Goal: Information Seeking & Learning: Find specific page/section

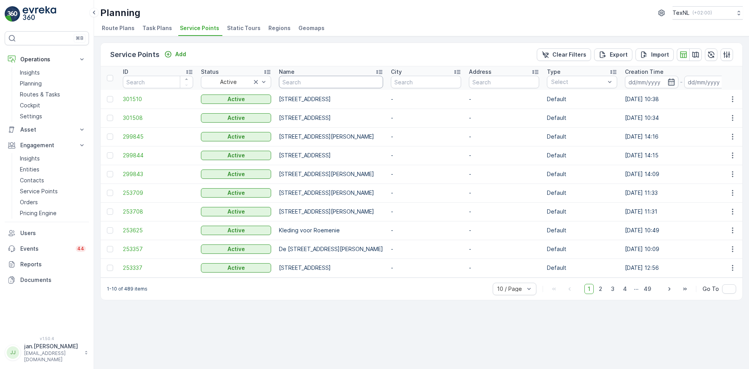
click at [304, 79] on input "text" at bounding box center [331, 82] width 104 height 12
click at [443, 84] on input "text" at bounding box center [426, 82] width 70 height 12
type input "zuid"
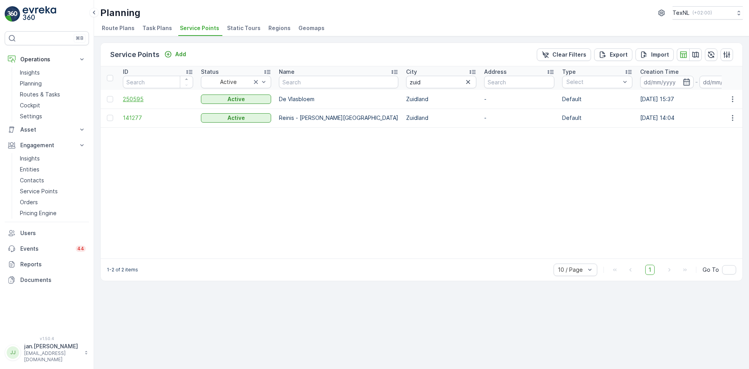
click at [138, 101] on span "250595" at bounding box center [158, 99] width 70 height 8
drag, startPoint x: 389, startPoint y: 80, endPoint x: 360, endPoint y: 87, distance: 29.7
click at [402, 87] on th "[GEOGRAPHIC_DATA]" at bounding box center [441, 77] width 78 height 23
type input "[PERSON_NAME]"
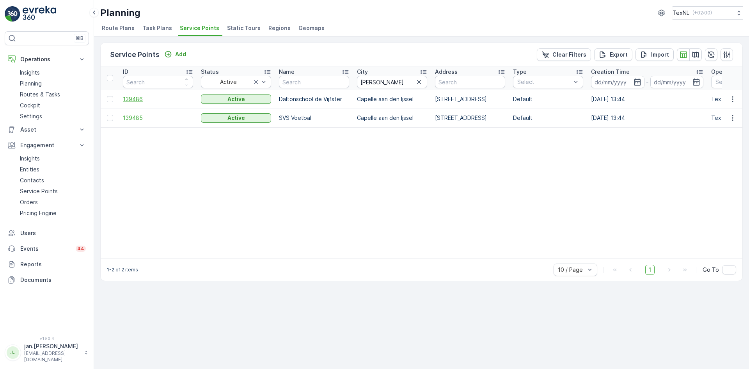
click at [138, 98] on span "139486" at bounding box center [158, 99] width 70 height 8
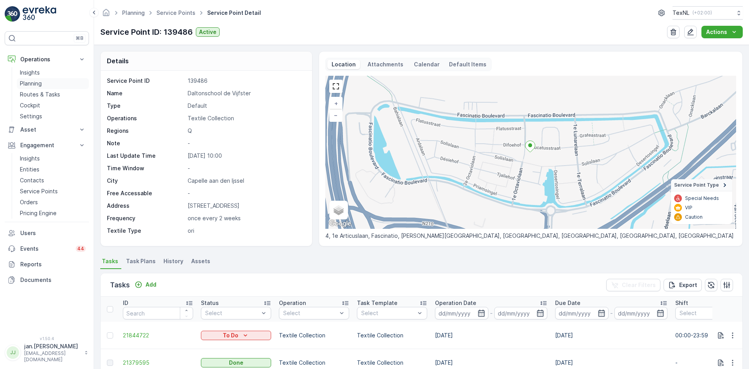
click at [33, 85] on p "Planning" at bounding box center [31, 84] width 22 height 8
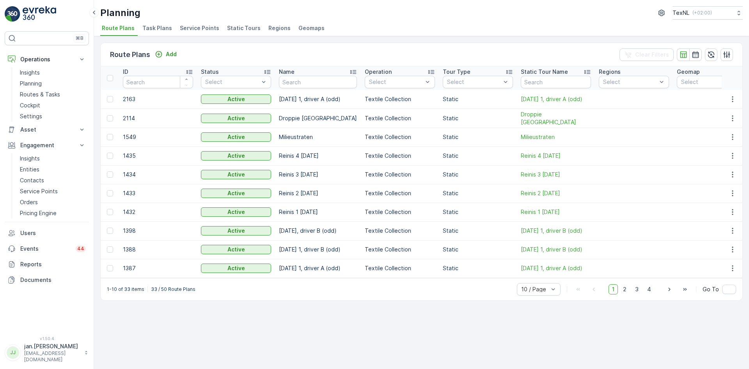
click at [194, 29] on span "Service Points" at bounding box center [199, 28] width 39 height 8
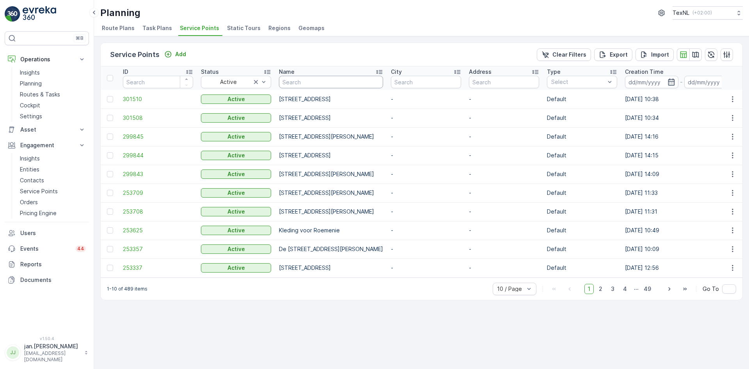
click at [305, 83] on input "text" at bounding box center [331, 82] width 104 height 12
type input "ondort"
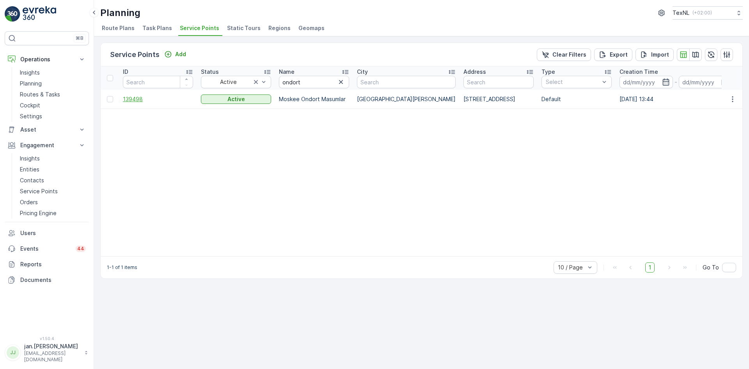
click at [138, 97] on span "139498" at bounding box center [158, 99] width 70 height 8
drag, startPoint x: 303, startPoint y: 84, endPoint x: 147, endPoint y: 105, distance: 157.0
type input "ret"
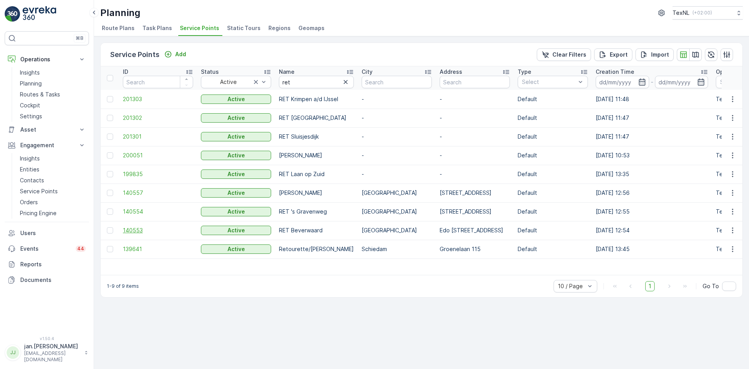
click at [138, 231] on span "140553" at bounding box center [158, 230] width 70 height 8
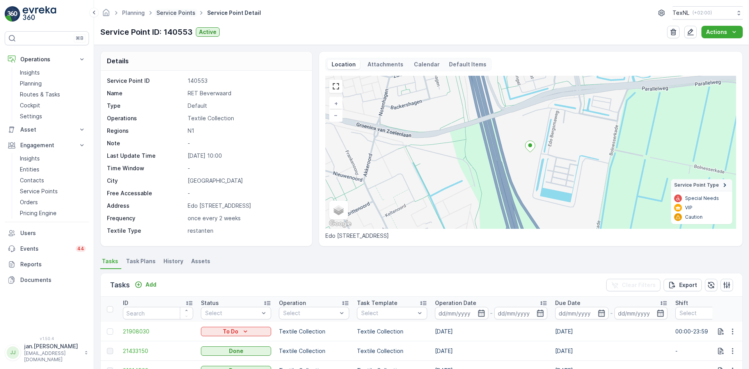
click at [174, 14] on link "Service Points" at bounding box center [175, 12] width 39 height 7
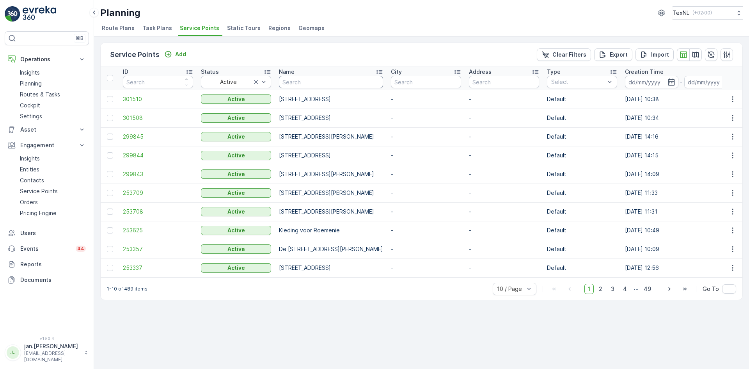
click at [317, 82] on input "text" at bounding box center [331, 82] width 104 height 12
type input "notenb"
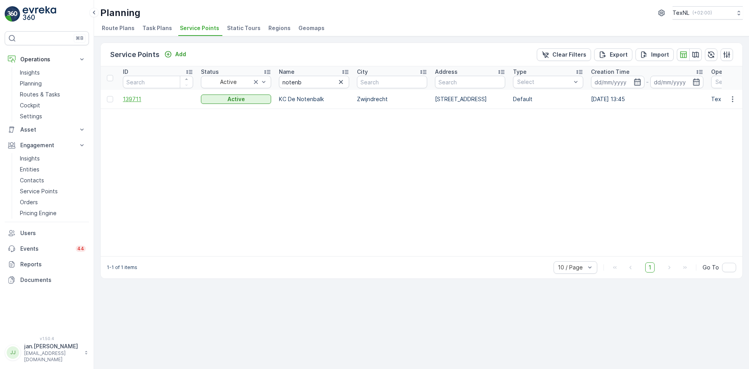
click at [147, 99] on span "139711" at bounding box center [158, 99] width 70 height 8
drag, startPoint x: 301, startPoint y: 83, endPoint x: 105, endPoint y: 101, distance: 196.7
type input "trans"
click at [138, 101] on span "139611" at bounding box center [158, 99] width 70 height 8
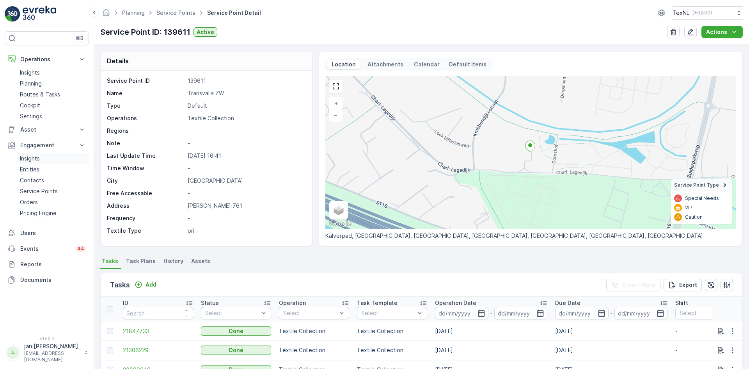
click at [39, 158] on p "Insights" at bounding box center [30, 158] width 20 height 8
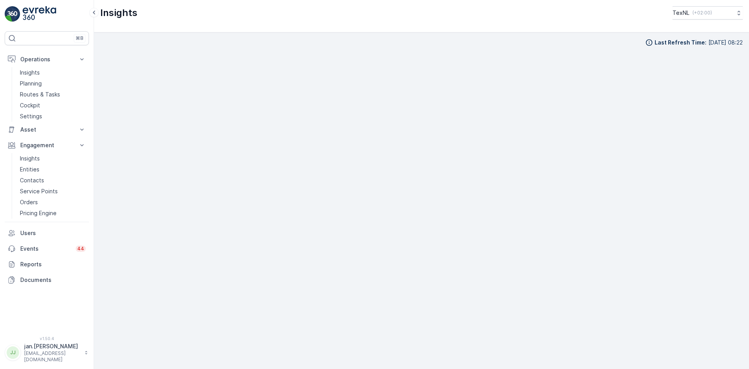
scroll to position [8, 0]
